Goal: Check status: Check status

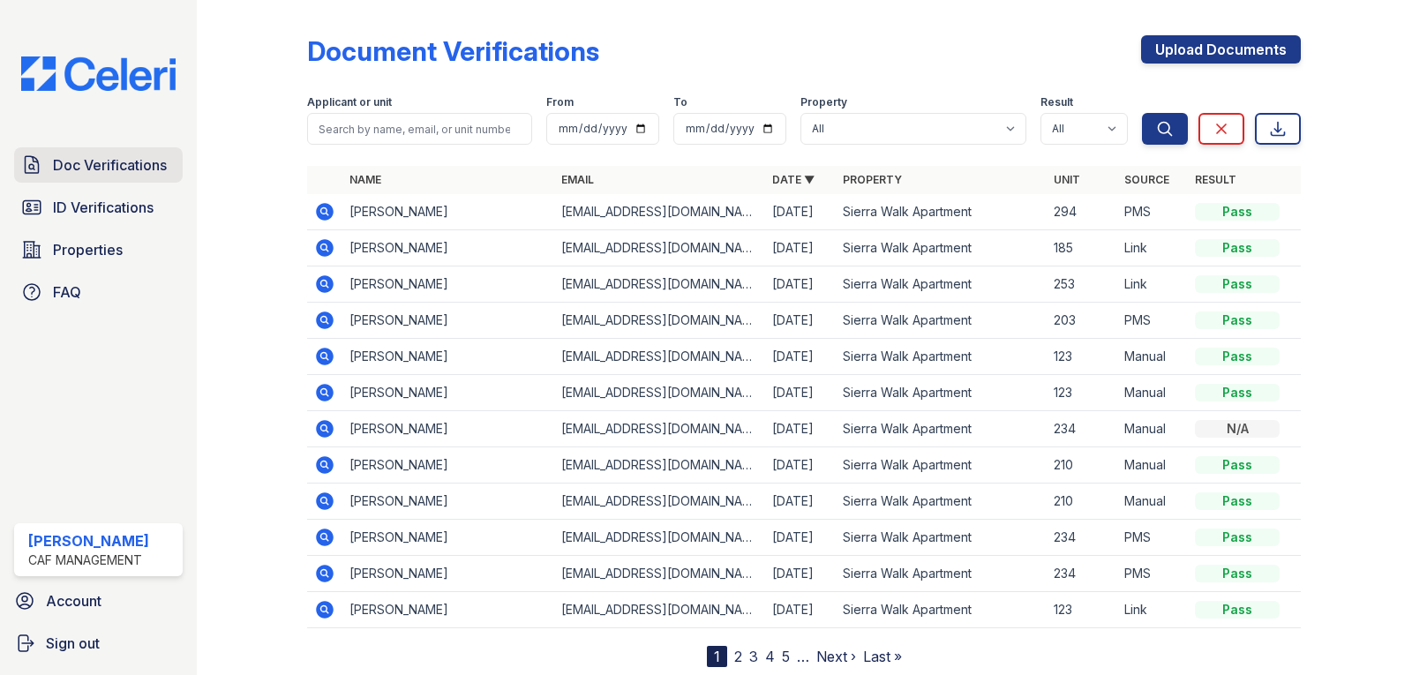
click at [117, 167] on span "Doc Verifications" at bounding box center [110, 164] width 114 height 21
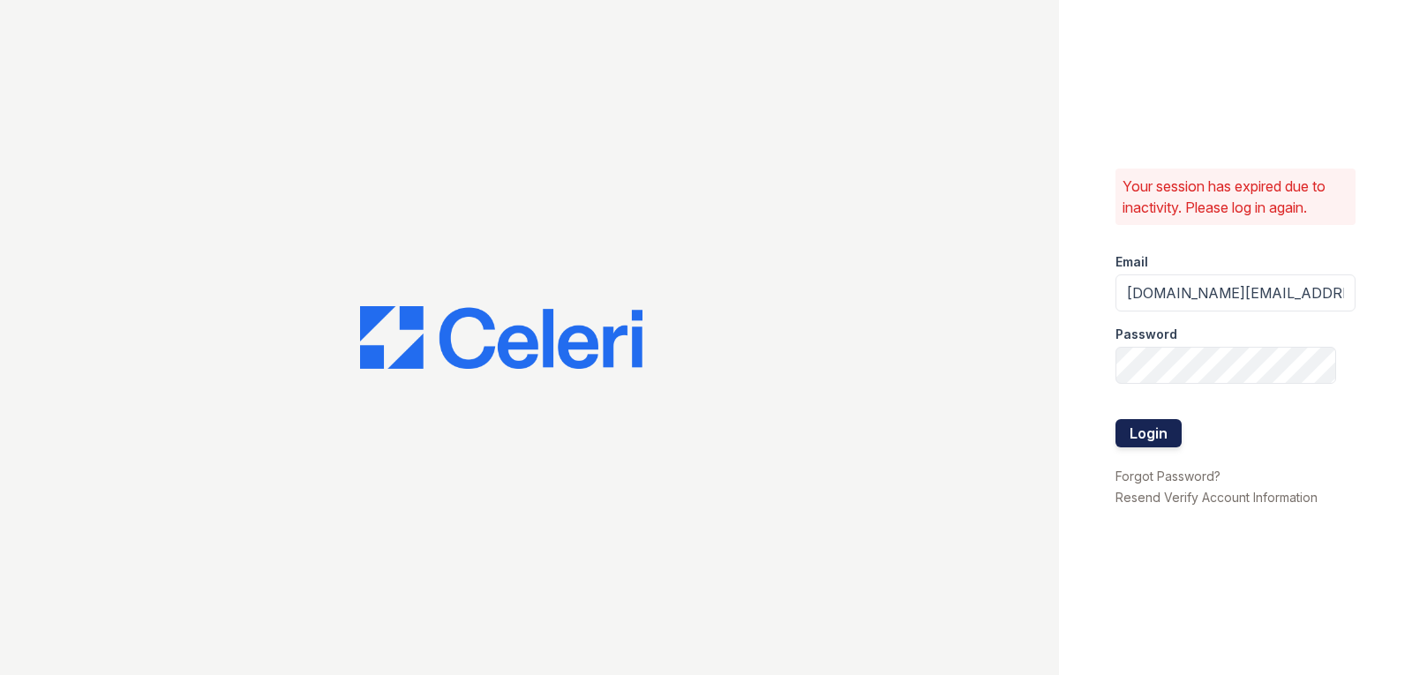
click at [1150, 430] on button "Login" at bounding box center [1149, 433] width 66 height 28
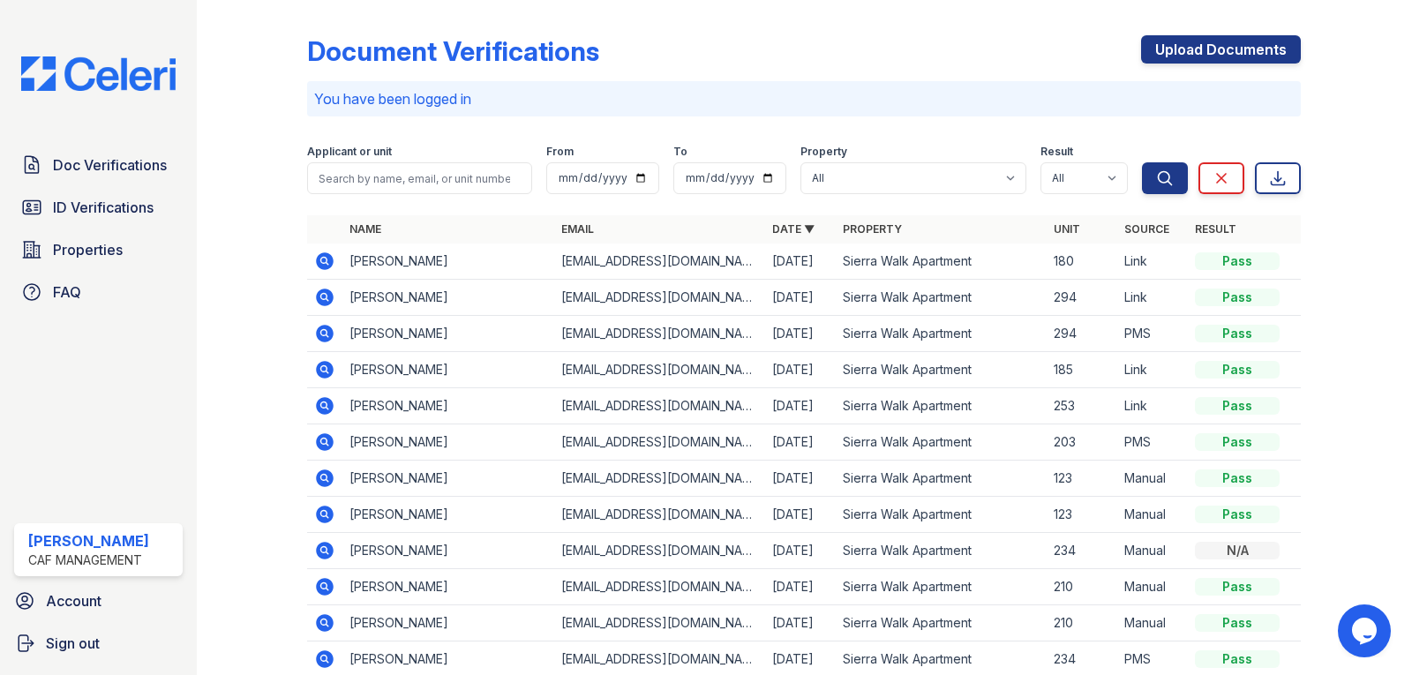
click at [327, 301] on icon at bounding box center [324, 297] width 21 height 21
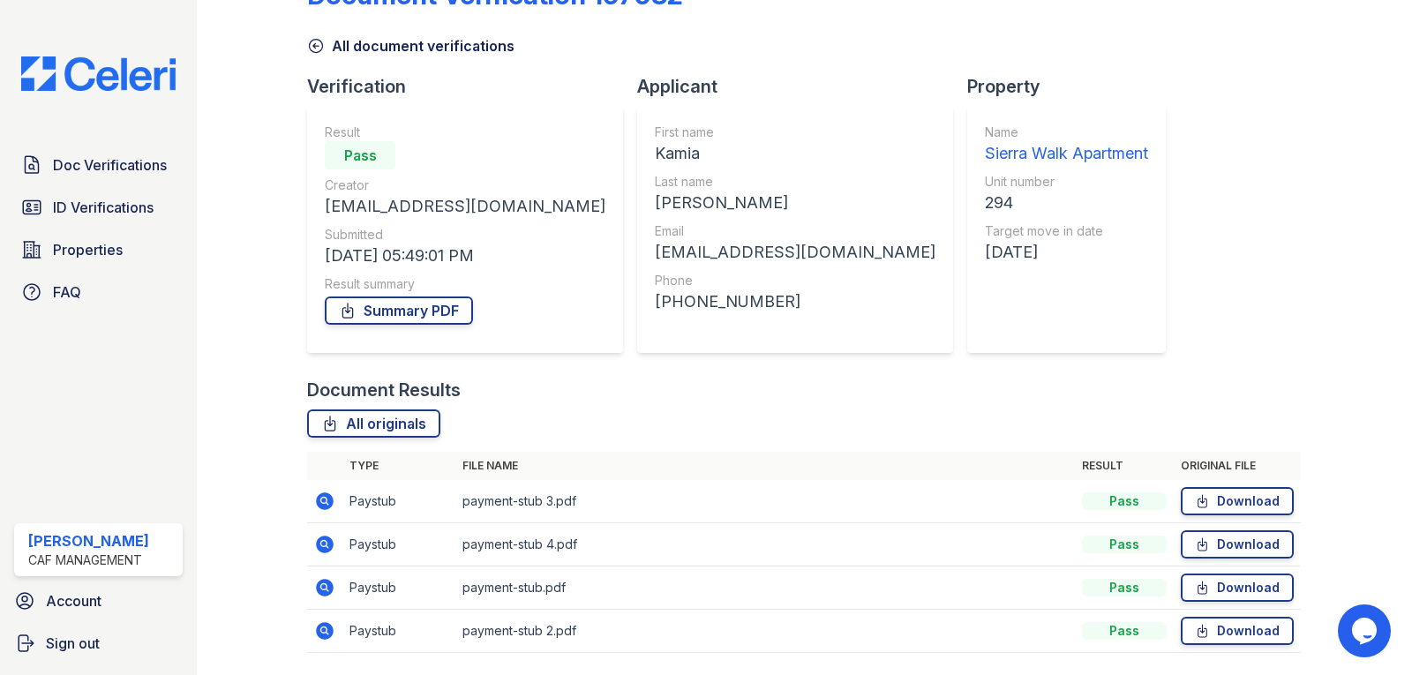
scroll to position [112, 0]
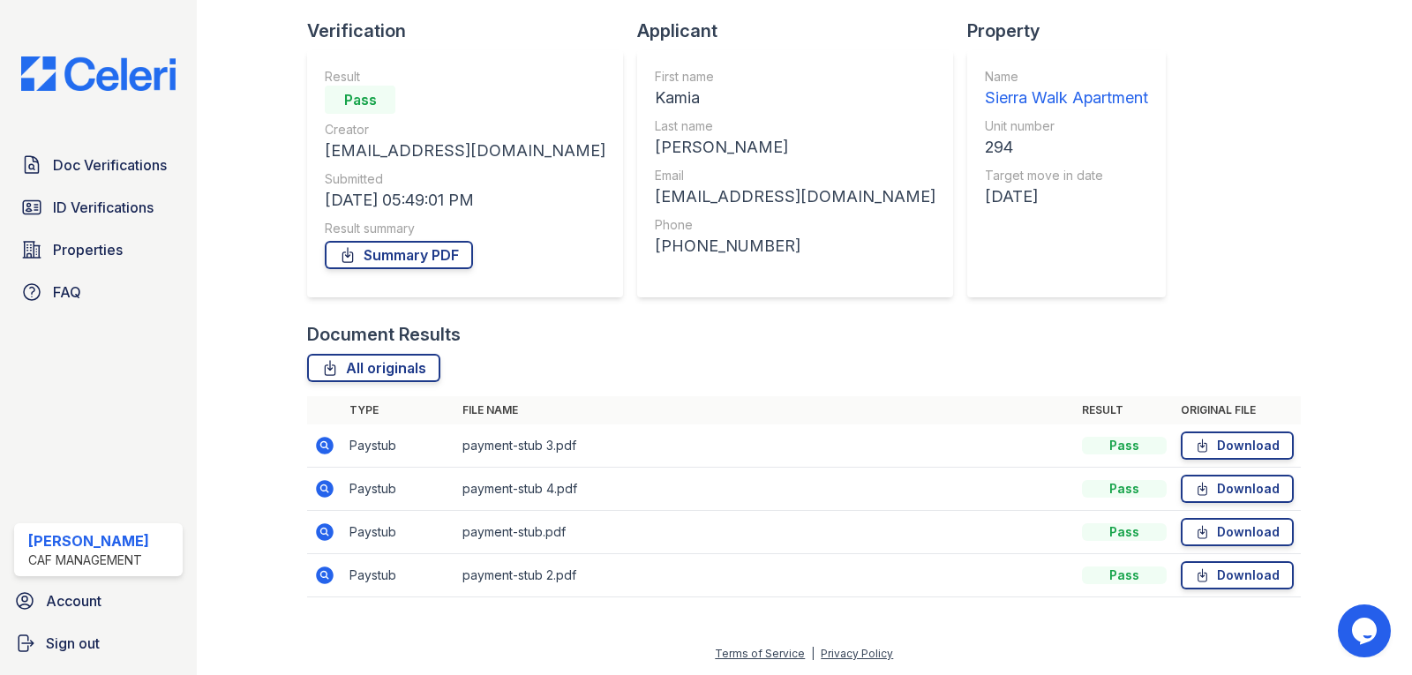
click at [323, 449] on icon at bounding box center [326, 446] width 18 height 18
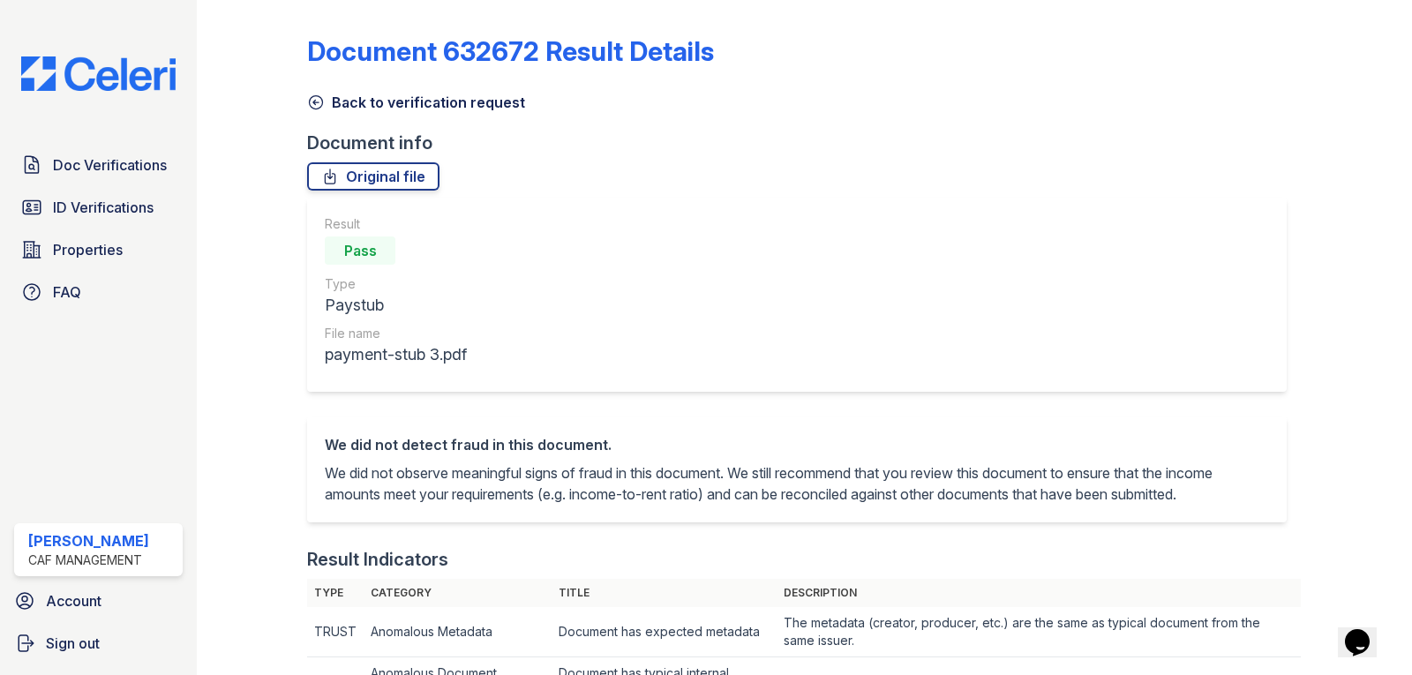
click at [314, 102] on icon at bounding box center [316, 102] width 13 height 13
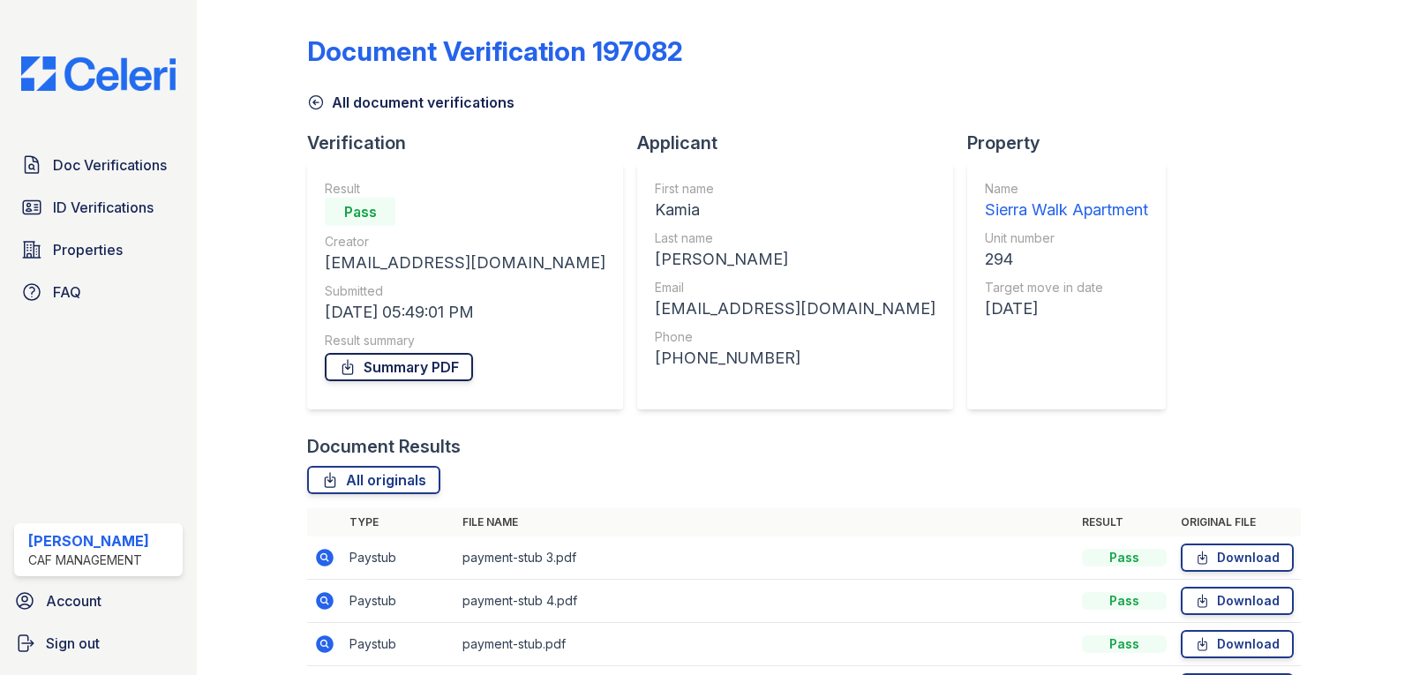
click at [417, 363] on link "Summary PDF" at bounding box center [399, 367] width 148 height 28
click at [401, 489] on link "All originals" at bounding box center [373, 480] width 133 height 28
